Goal: Task Accomplishment & Management: Manage account settings

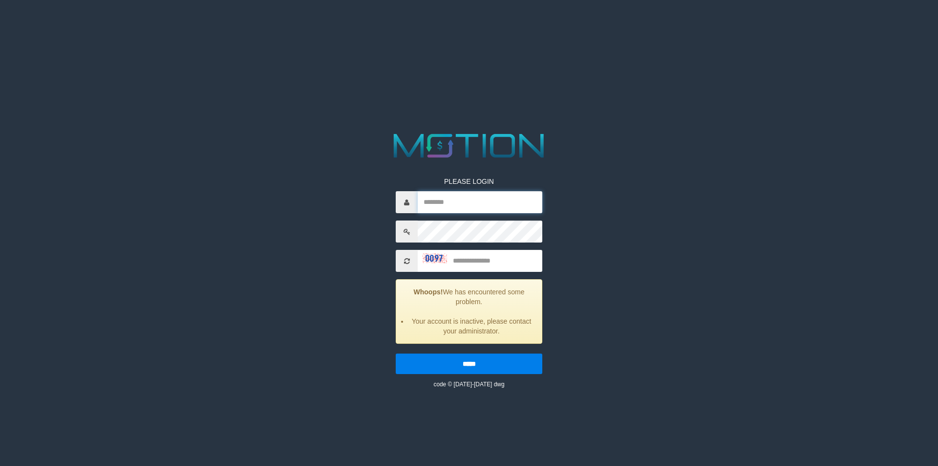
click at [465, 206] on input "text" at bounding box center [480, 202] width 125 height 22
type input "*********"
click at [402, 260] on span at bounding box center [407, 261] width 22 height 22
click at [403, 261] on span at bounding box center [407, 261] width 22 height 22
click at [406, 262] on icon at bounding box center [407, 261] width 6 height 7
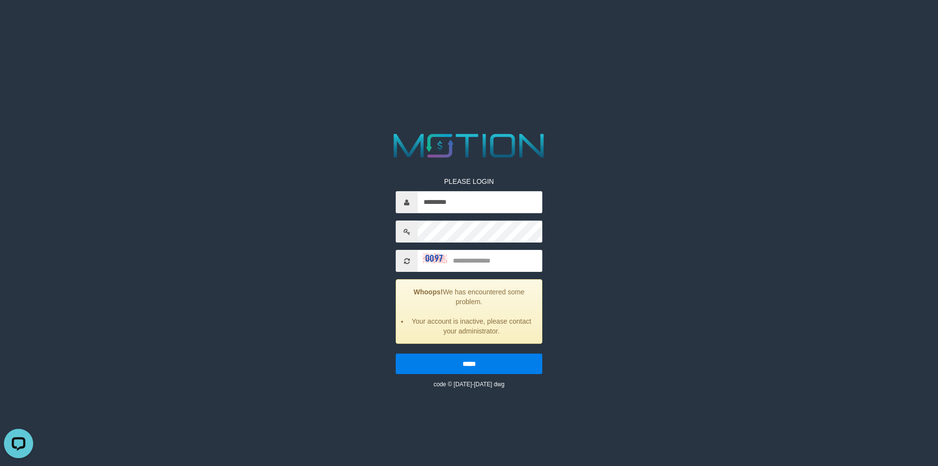
click at [407, 262] on icon at bounding box center [407, 261] width 6 height 7
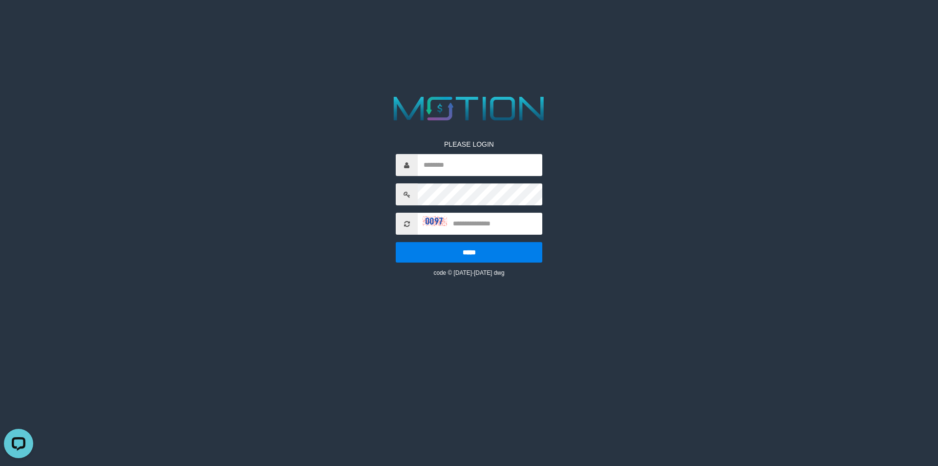
click at [408, 225] on icon at bounding box center [407, 223] width 6 height 7
click at [414, 223] on span at bounding box center [407, 224] width 22 height 22
click at [411, 221] on span at bounding box center [407, 224] width 22 height 22
click at [406, 222] on icon at bounding box center [407, 223] width 6 height 7
click at [407, 227] on icon at bounding box center [407, 223] width 6 height 7
